Goal: Navigation & Orientation: Find specific page/section

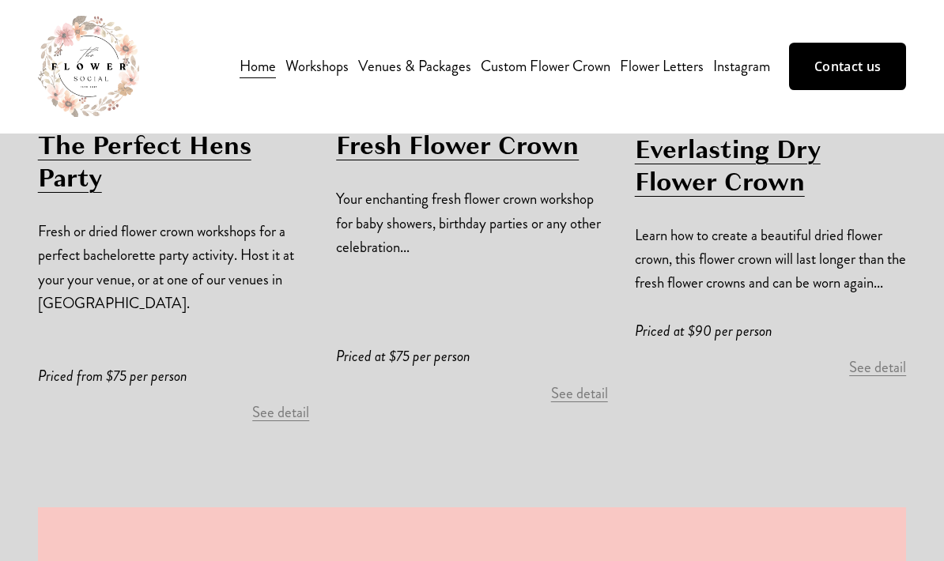
scroll to position [1138, 0]
click at [394, 58] on link "Venues & Packages" at bounding box center [414, 66] width 113 height 27
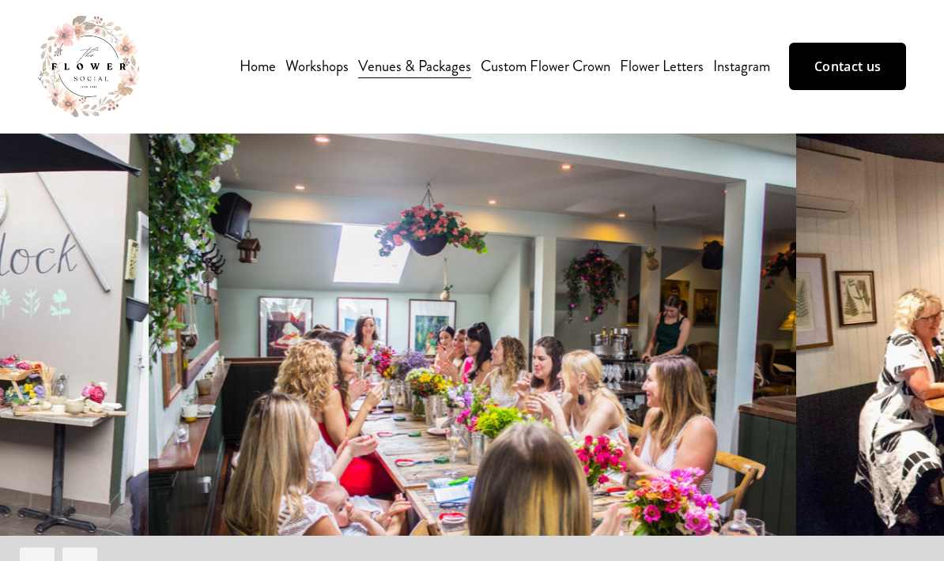
click at [539, 77] on link "Custom Flower Crown" at bounding box center [546, 66] width 130 height 27
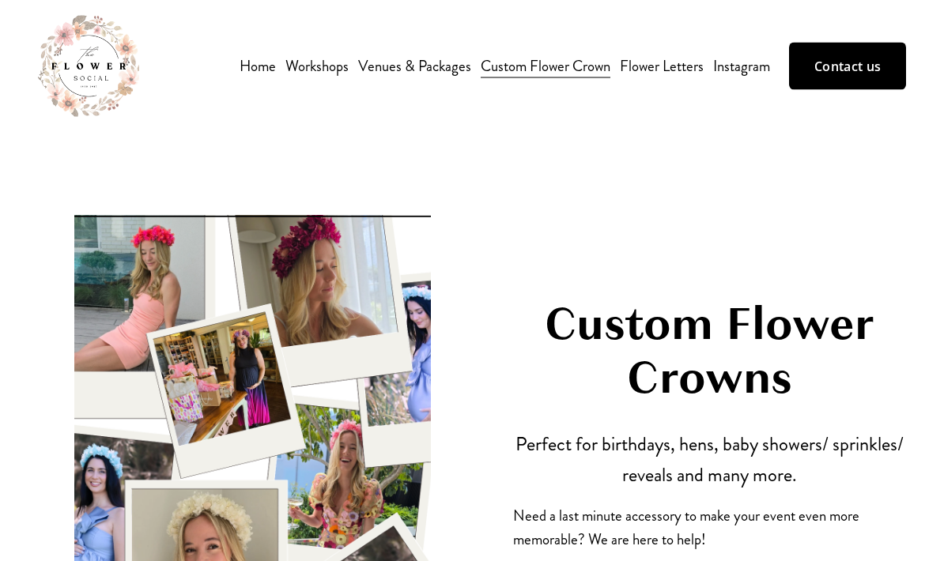
scroll to position [2, 0]
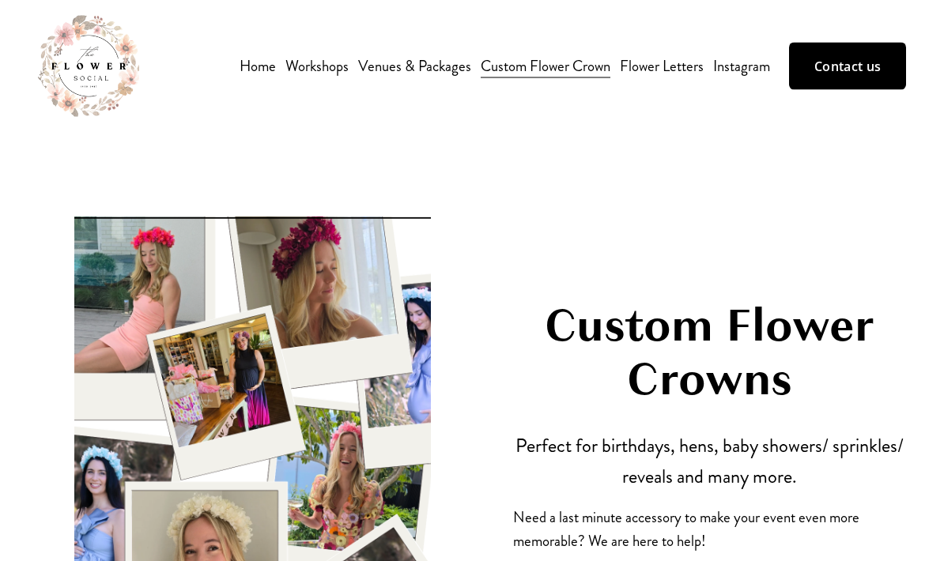
click at [408, 77] on link "Venues & Packages" at bounding box center [414, 66] width 113 height 27
click at [247, 67] on link "Home" at bounding box center [258, 66] width 36 height 27
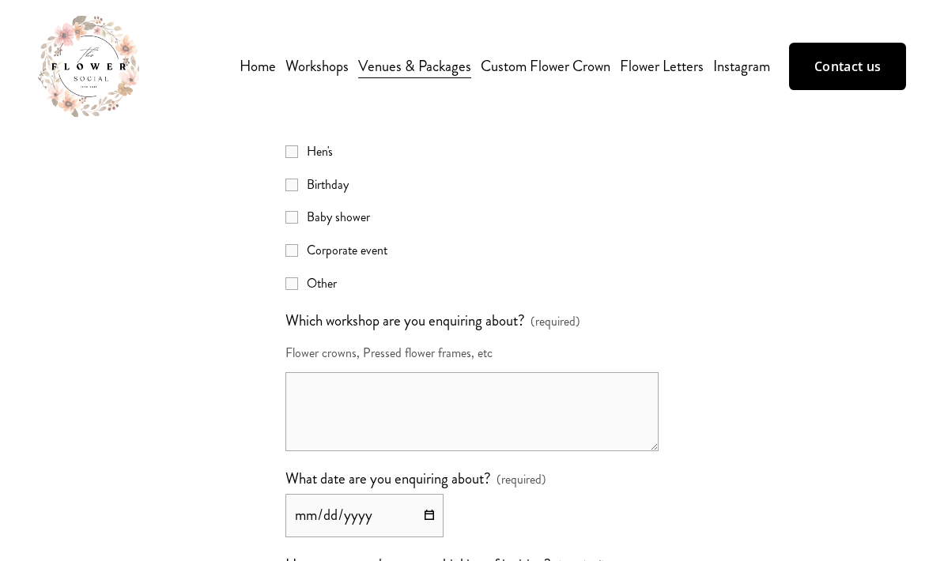
scroll to position [2907, 0]
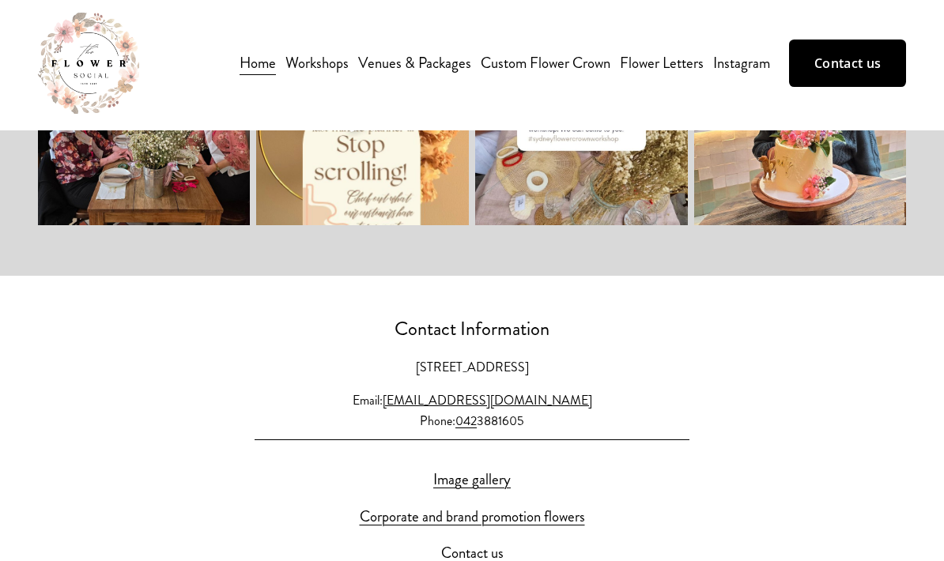
scroll to position [4013, 0]
